Goal: Task Accomplishment & Management: Manage account settings

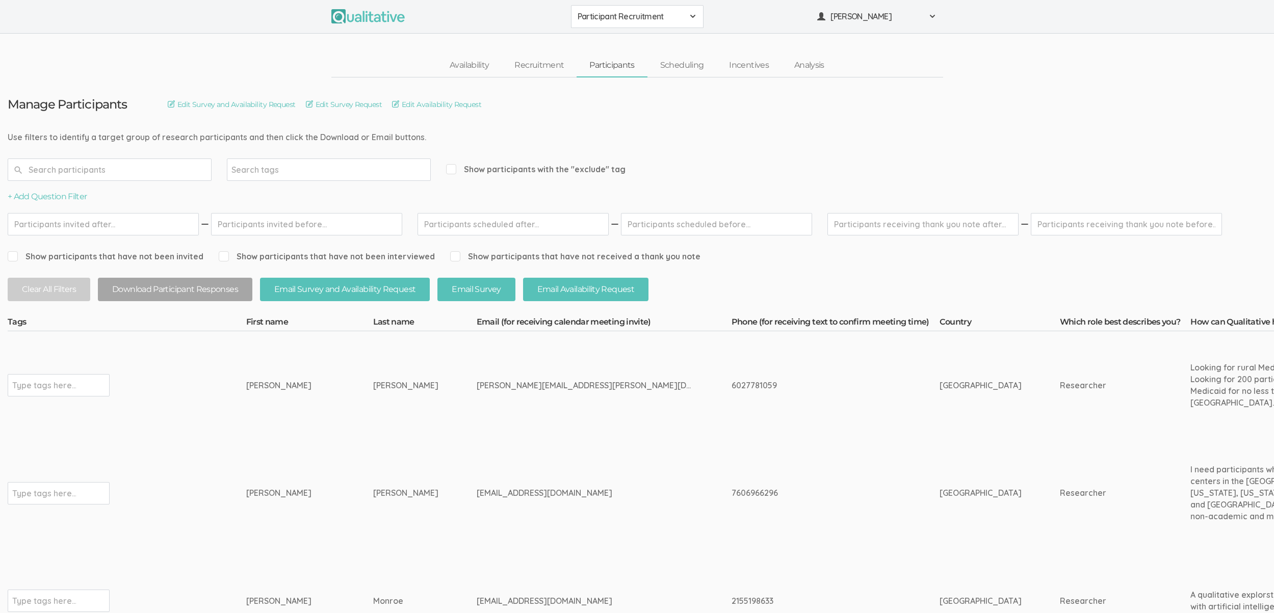
click at [318, 356] on td "[PERSON_NAME]" at bounding box center [309, 385] width 127 height 108
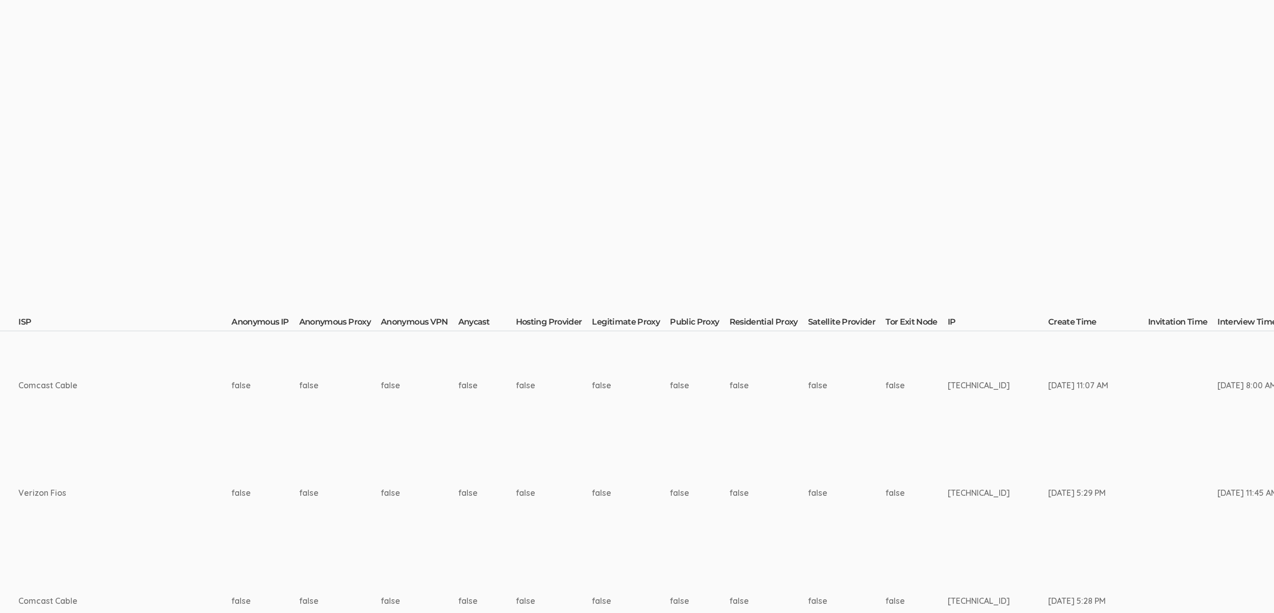
drag, startPoint x: 462, startPoint y: 492, endPoint x: 508, endPoint y: 467, distance: 52.0
click at [729, 492] on td "false" at bounding box center [768, 493] width 79 height 108
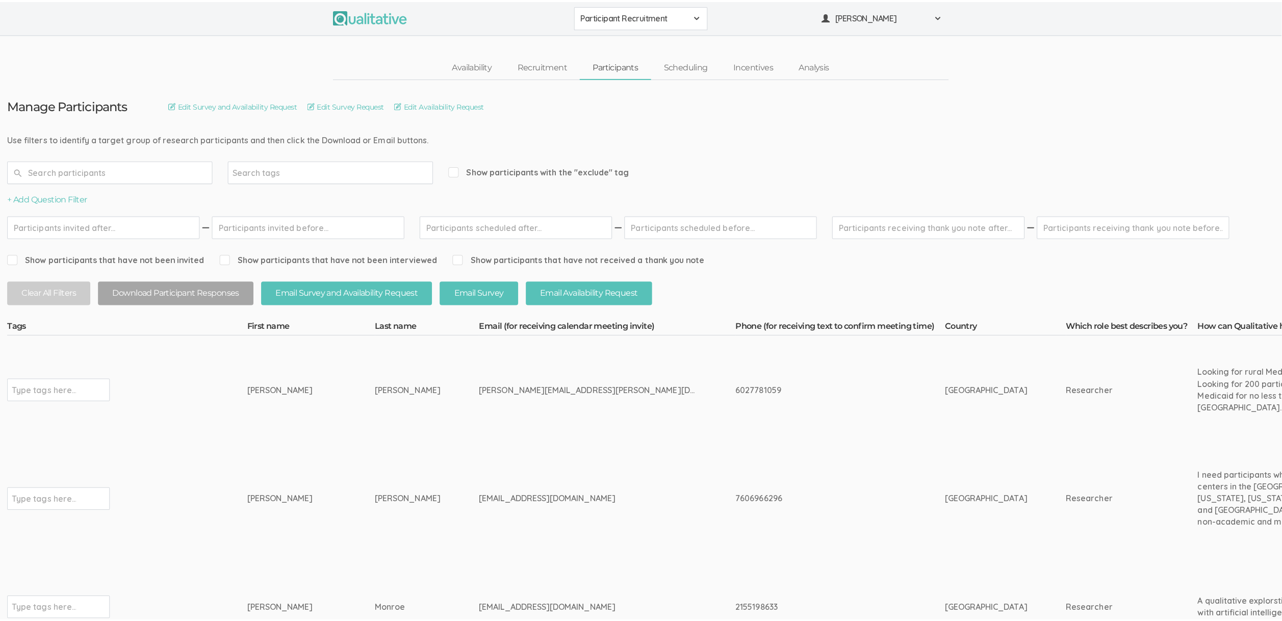
scroll to position [0, 0]
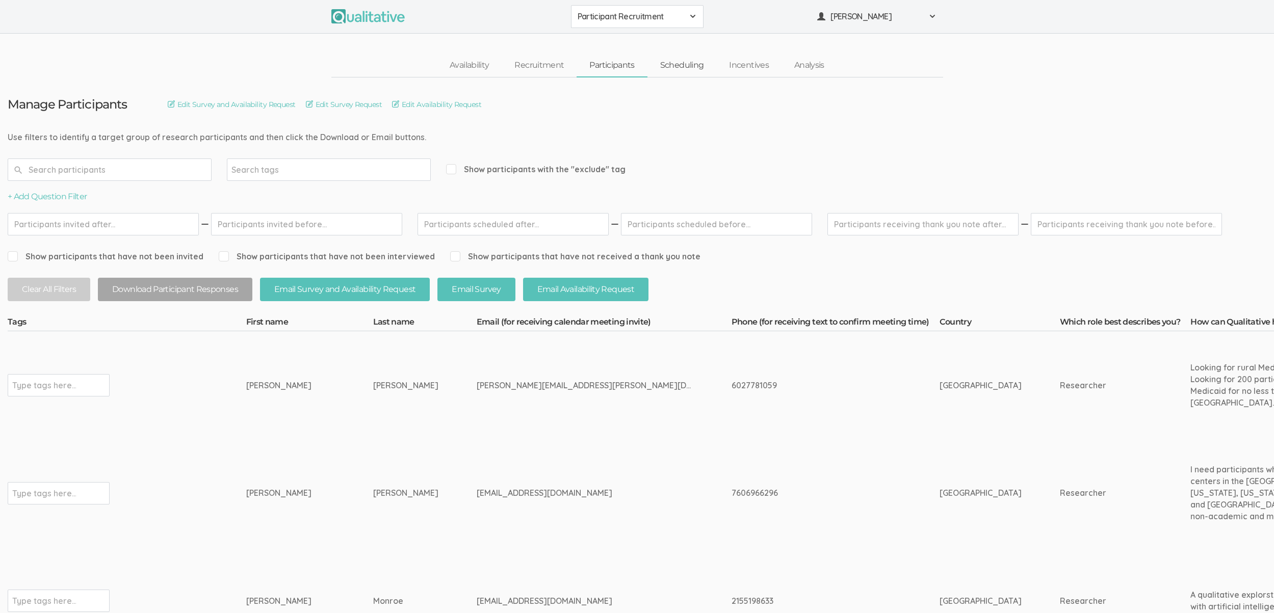
click at [663, 65] on link "Scheduling" at bounding box center [681, 66] width 69 height 22
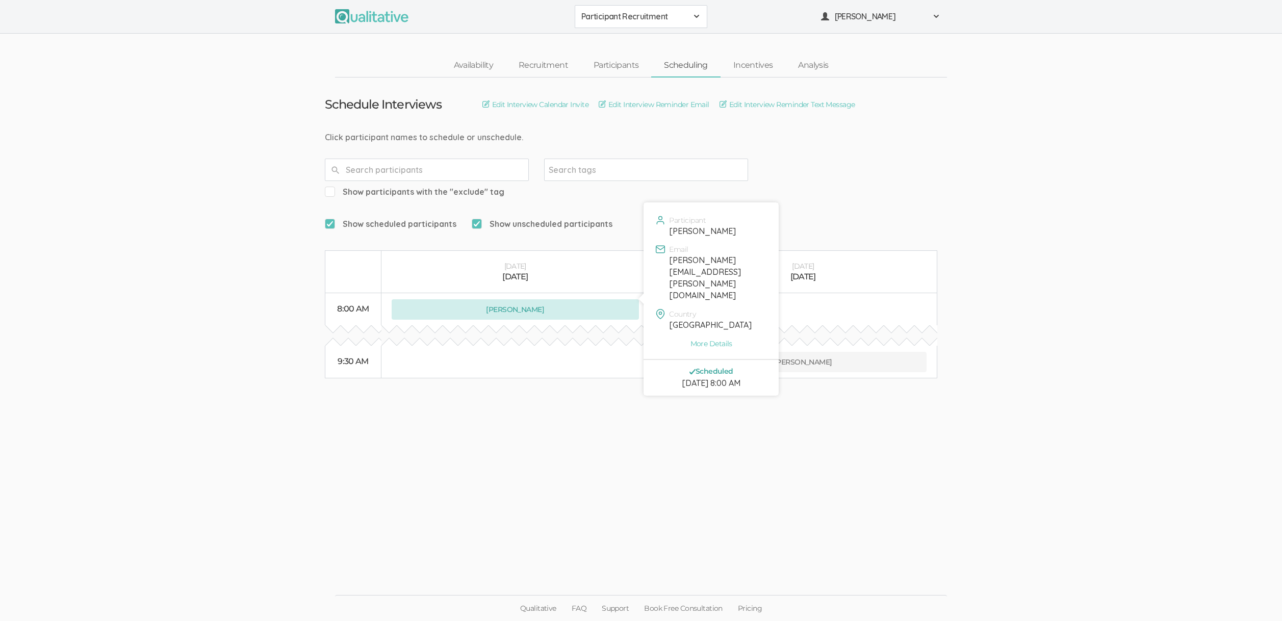
click at [547, 299] on button "[PERSON_NAME]" at bounding box center [515, 309] width 247 height 20
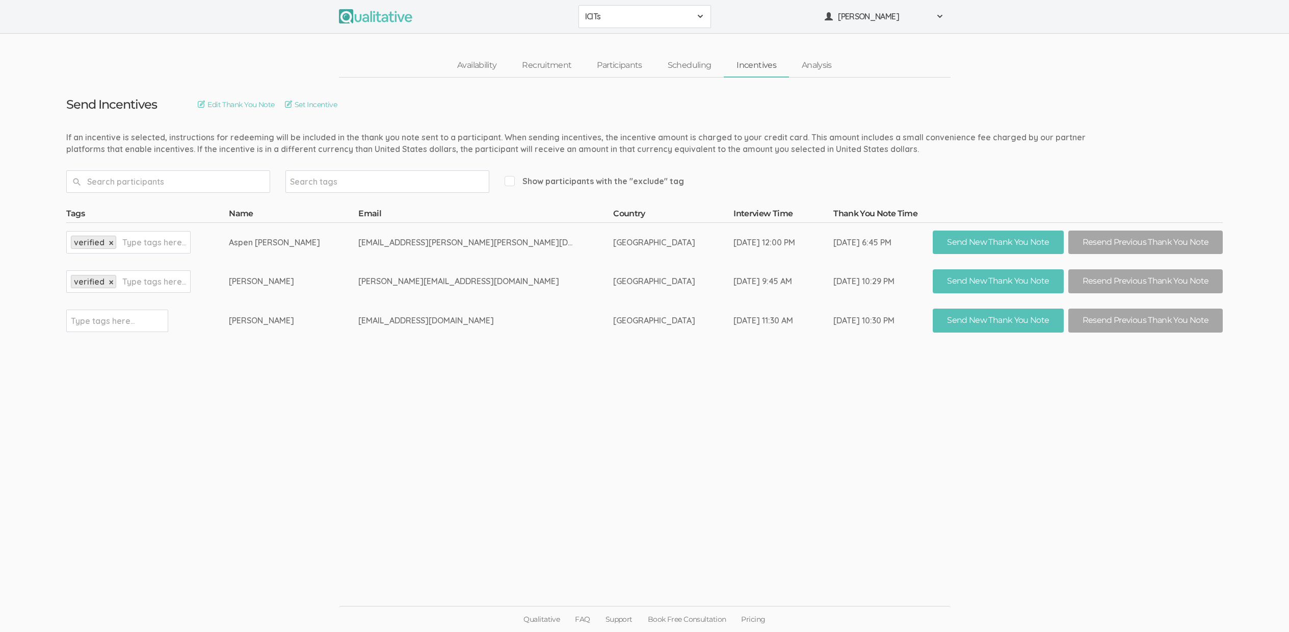
click at [521, 481] on ui-view "Send Incentives Edit Thank You Note Set Incentive Search tags Show participants…" at bounding box center [644, 315] width 1289 height 477
